Goal: Task Accomplishment & Management: Manage account settings

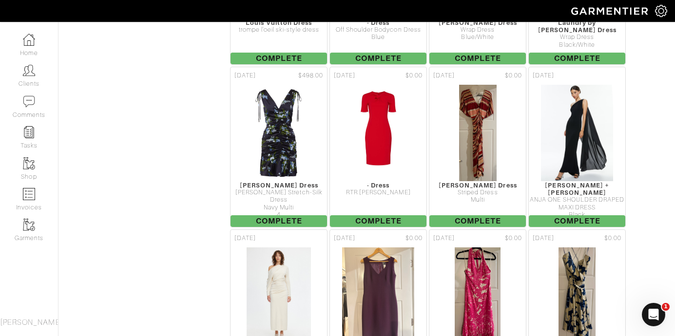
scroll to position [9284, 0]
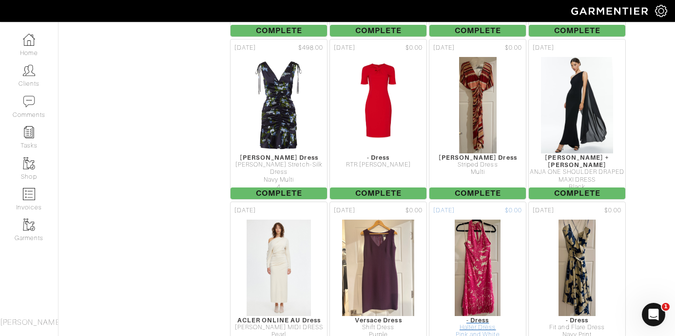
click at [470, 238] on img at bounding box center [477, 267] width 47 height 97
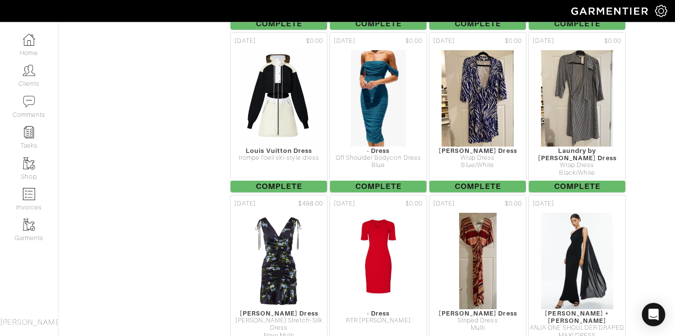
scroll to position [9147, 0]
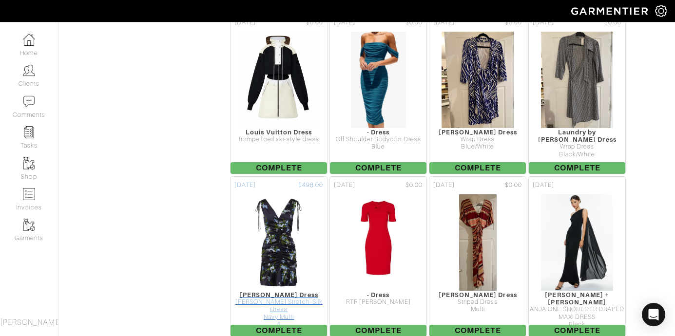
click at [286, 204] on img at bounding box center [279, 242] width 78 height 97
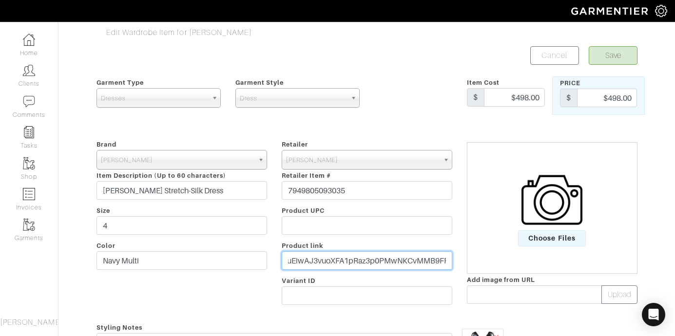
scroll to position [0, 706]
drag, startPoint x: 287, startPoint y: 261, endPoint x: 499, endPoint y: 274, distance: 211.9
click at [499, 274] on div "Brand - 032c 1017 ALYX 9SM 111SKIN 11 by [PERSON_NAME] 11 [PERSON_NAME] 12 Stor…" at bounding box center [367, 224] width 556 height 172
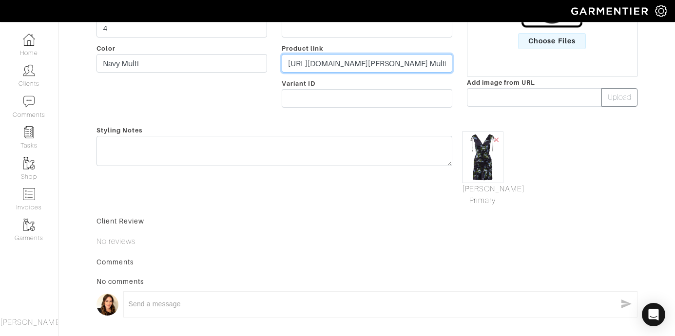
scroll to position [201, 0]
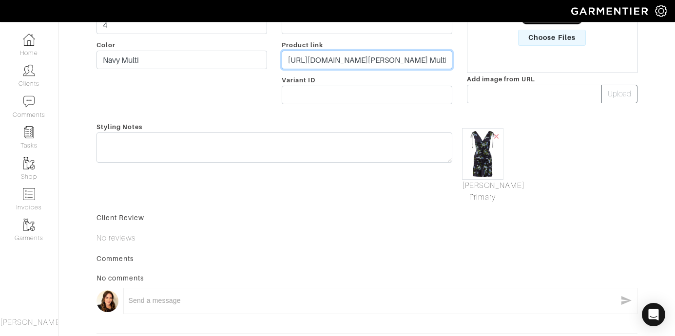
click at [380, 66] on input "[URL][DOMAIN_NAME][PERSON_NAME] Multi&_gl=1*1ao1spw*_up*MQ..&gclid=CjwKCAjwjeuy…" at bounding box center [367, 60] width 171 height 19
